Goal: Task Accomplishment & Management: Manage account settings

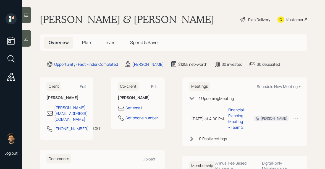
click at [295, 115] on icon at bounding box center [296, 118] width 6 height 6
click at [268, 131] on div "Cancel" at bounding box center [279, 133] width 40 height 5
